Goal: Task Accomplishment & Management: Manage account settings

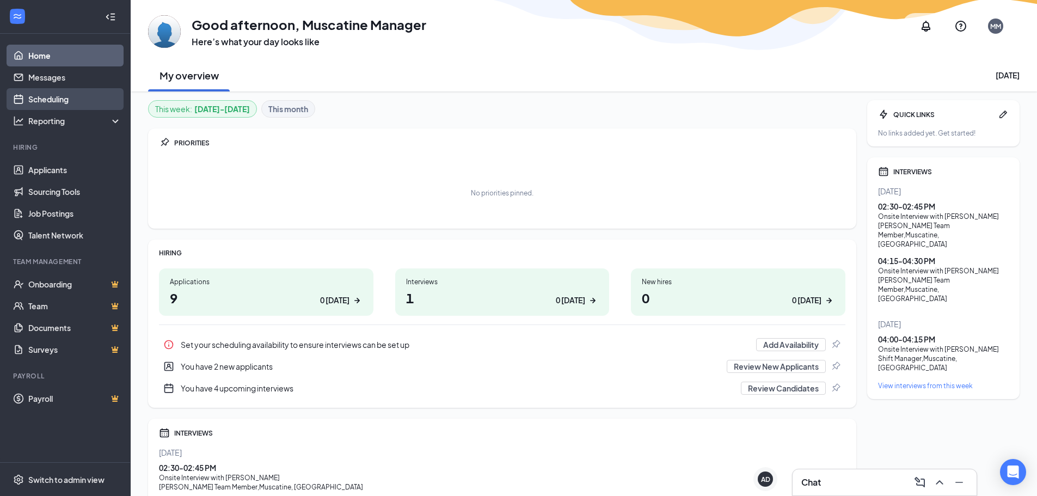
click at [34, 97] on link "Scheduling" at bounding box center [74, 99] width 93 height 22
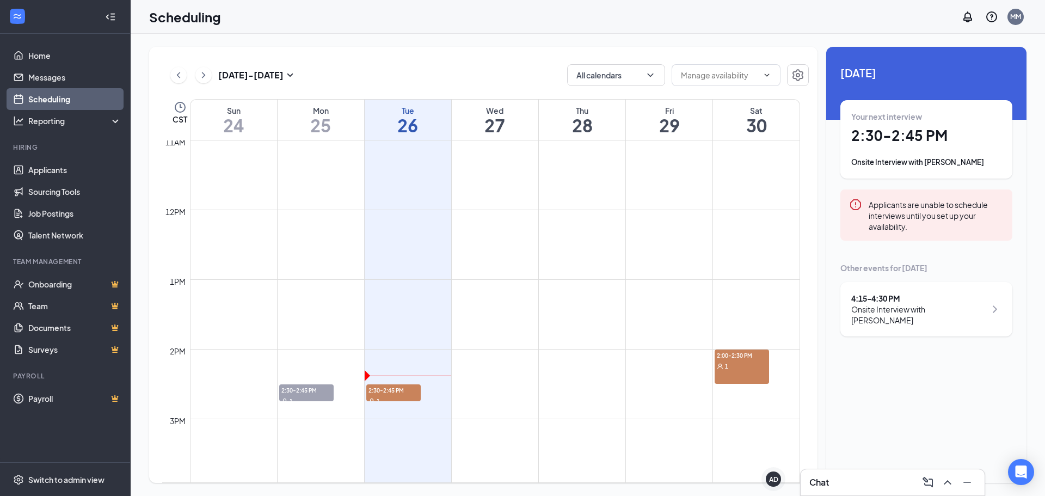
scroll to position [916, 0]
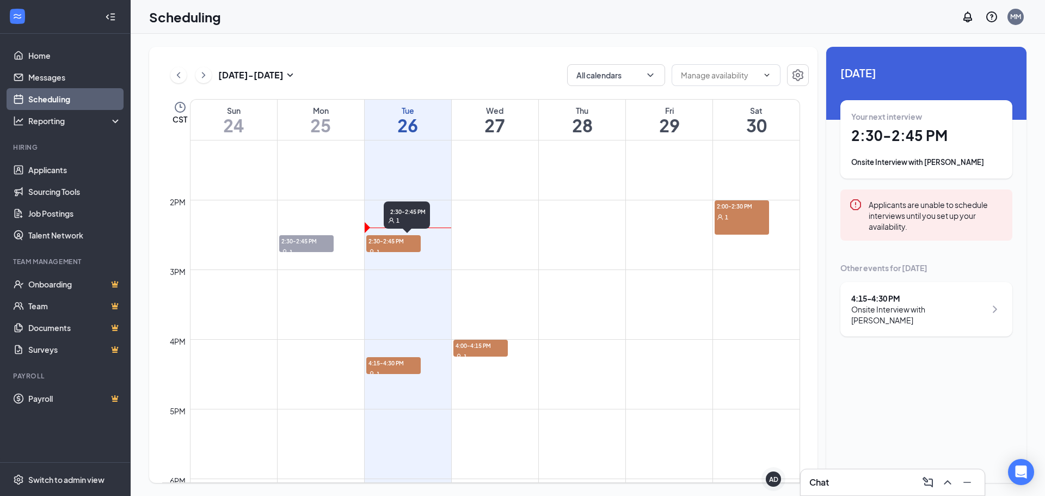
click at [389, 246] on span "2:30-2:45 PM" at bounding box center [393, 240] width 54 height 11
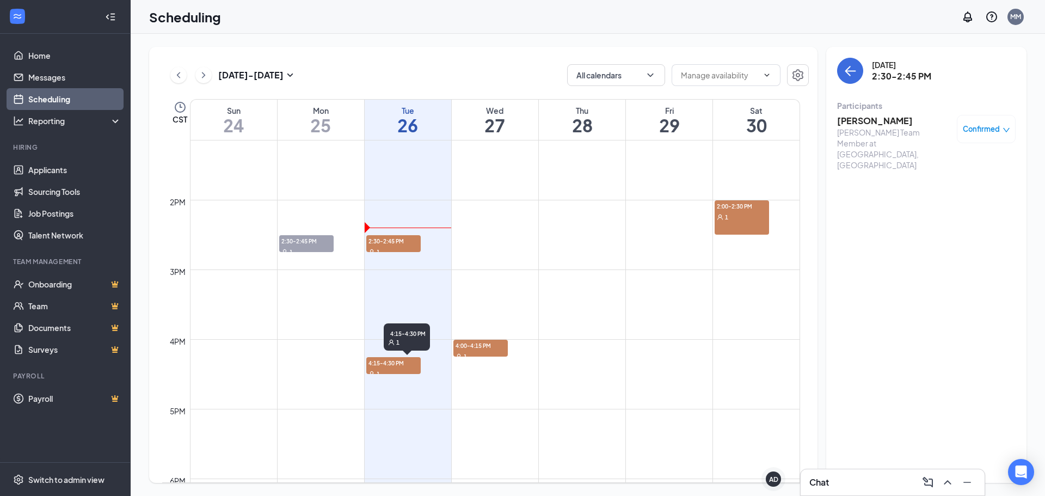
click at [391, 365] on span "4:15-4:30 PM" at bounding box center [393, 362] width 54 height 11
click at [380, 248] on div "1" at bounding box center [393, 251] width 54 height 11
